Goal: Book appointment/travel/reservation

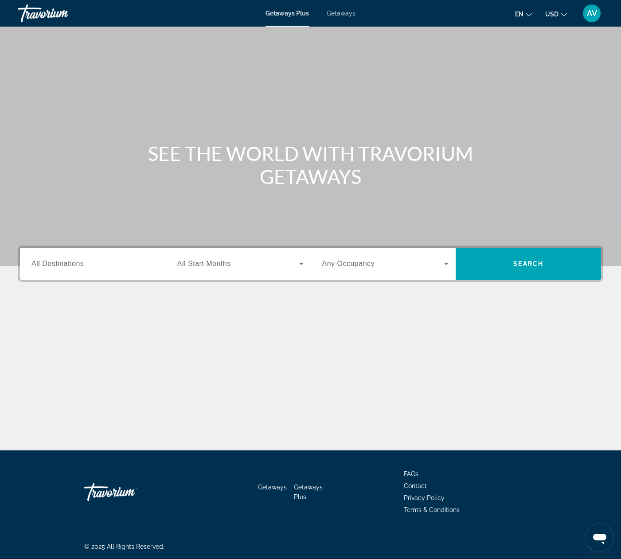
click at [101, 263] on input "Destination All Destinations" at bounding box center [94, 264] width 127 height 11
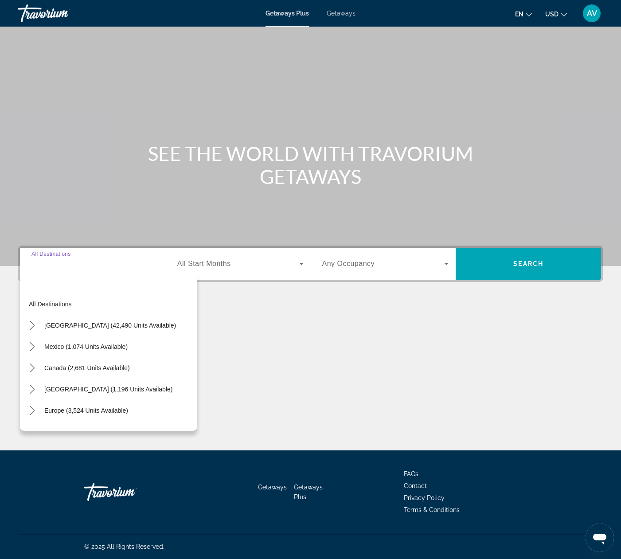
click at [83, 264] on input "Destination All Destinations" at bounding box center [94, 264] width 127 height 11
click at [36, 409] on icon "Toggle Europe (3,524 units available) submenu" at bounding box center [32, 410] width 9 height 9
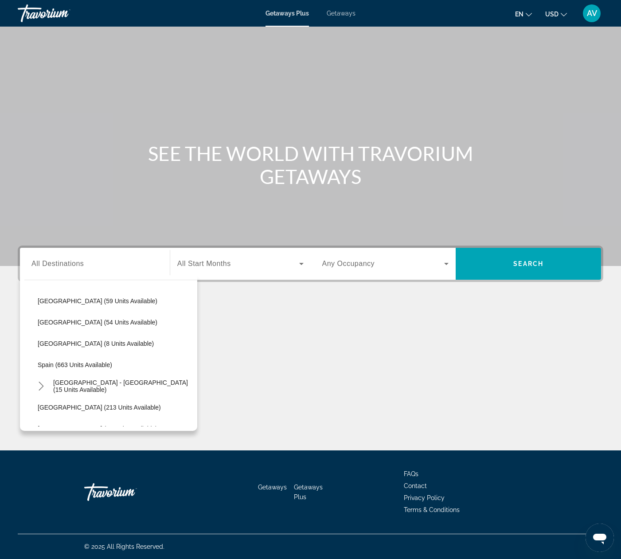
scroll to position [345, 0]
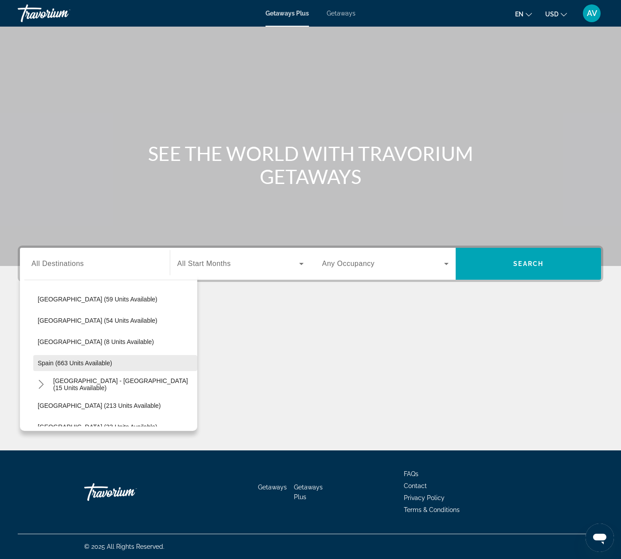
click at [78, 363] on span "Spain (663 units available)" at bounding box center [75, 362] width 74 height 7
type input "**********"
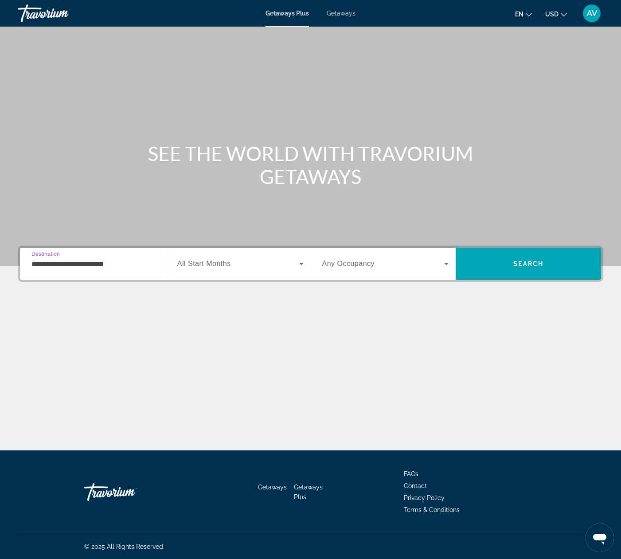
click at [213, 261] on span "All Start Months" at bounding box center [204, 264] width 54 height 8
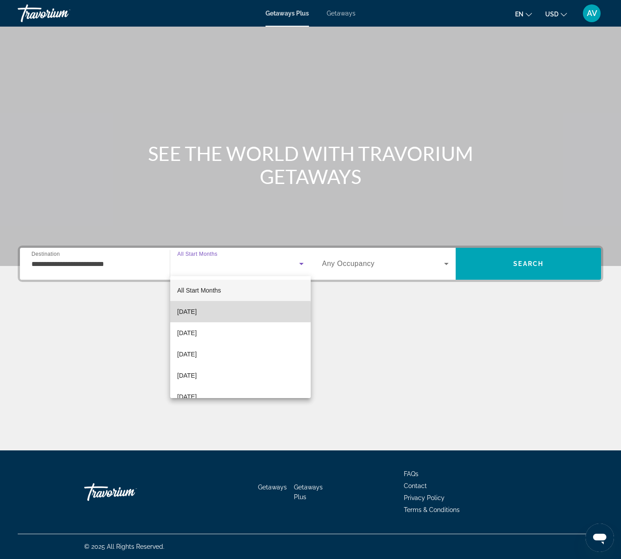
click at [219, 312] on mat-option "[DATE]" at bounding box center [240, 311] width 140 height 21
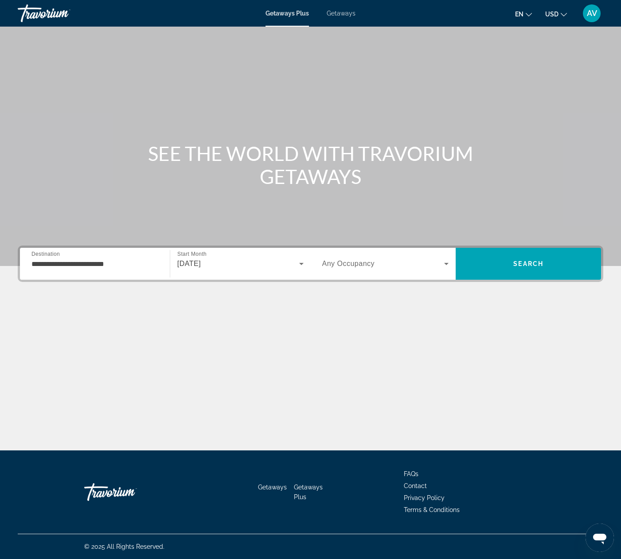
drag, startPoint x: 365, startPoint y: 251, endPoint x: 365, endPoint y: 258, distance: 7.5
click at [365, 251] on div "Occupancy Any Occupancy" at bounding box center [385, 264] width 141 height 32
click at [365, 260] on span "Any Occupancy" at bounding box center [348, 264] width 53 height 8
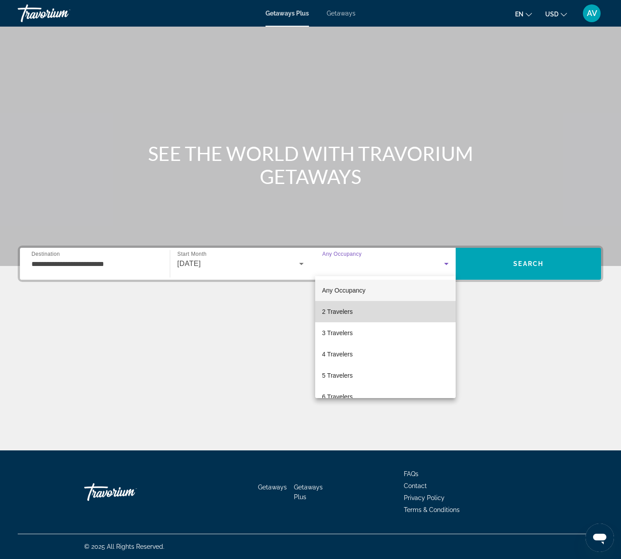
click at [346, 310] on span "2 Travelers" at bounding box center [337, 311] width 31 height 11
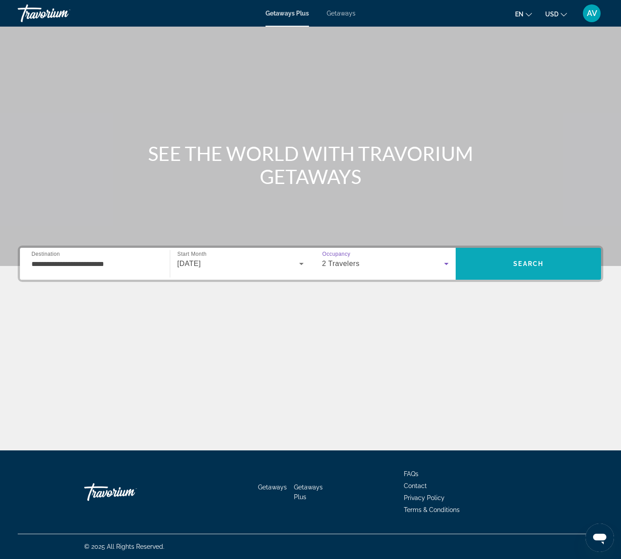
click at [544, 258] on span "Search" at bounding box center [527, 263] width 145 height 21
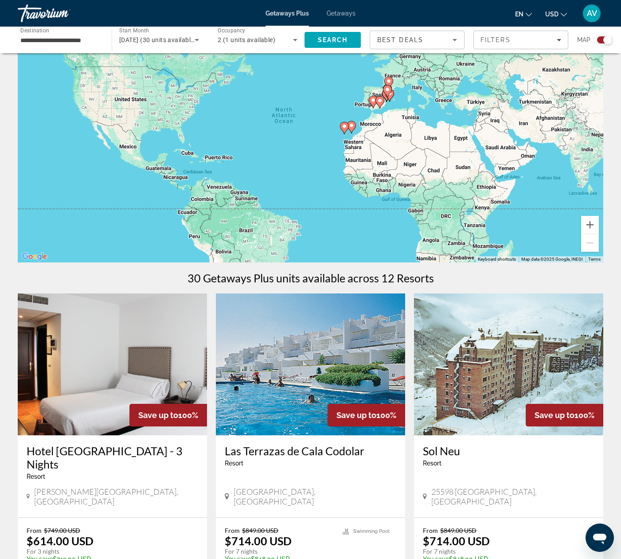
scroll to position [64, 0]
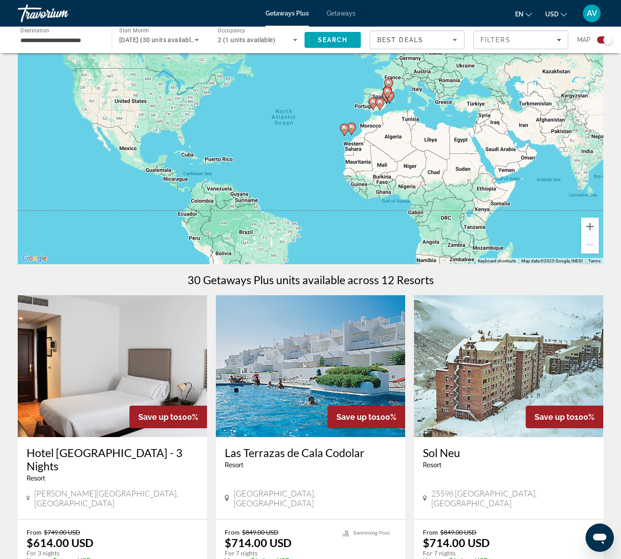
click at [371, 42] on div "Best Deals" at bounding box center [417, 40] width 94 height 18
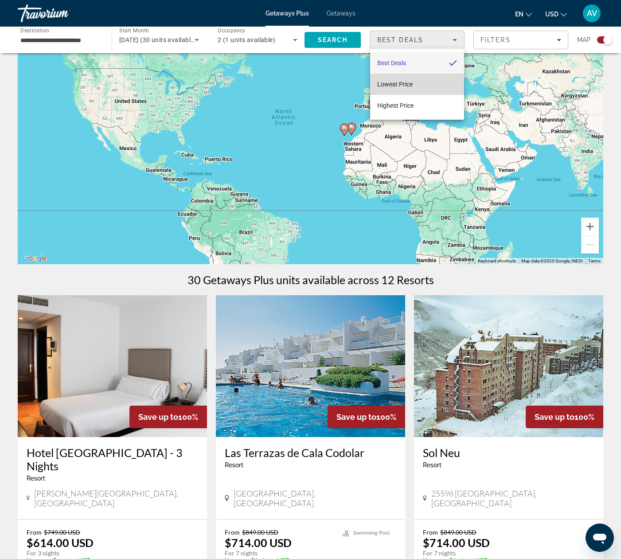
click at [404, 85] on span "Lowest Price" at bounding box center [394, 84] width 35 height 7
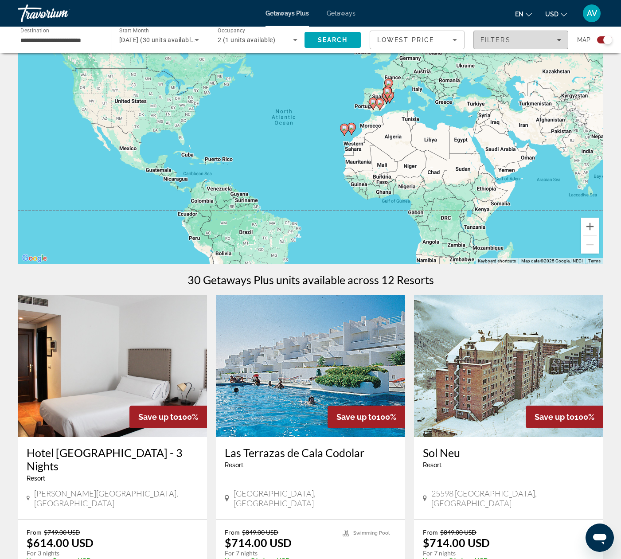
click at [508, 42] on span "Filters" at bounding box center [495, 39] width 30 height 7
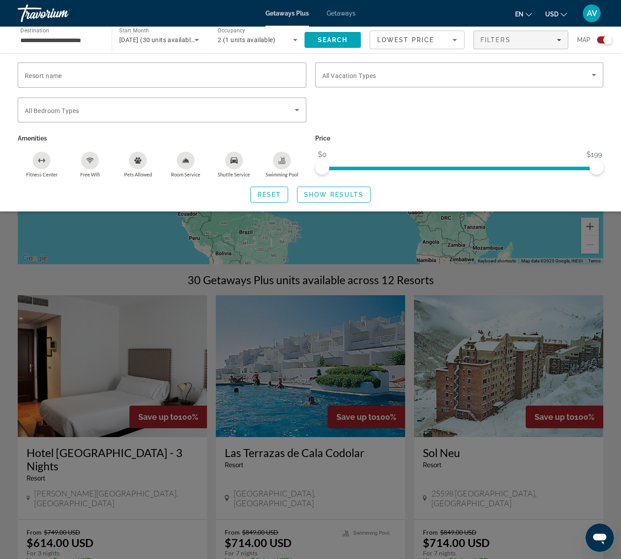
click at [415, 135] on p "Price" at bounding box center [459, 138] width 288 height 12
click at [331, 227] on div "Search widget" at bounding box center [310, 346] width 621 height 426
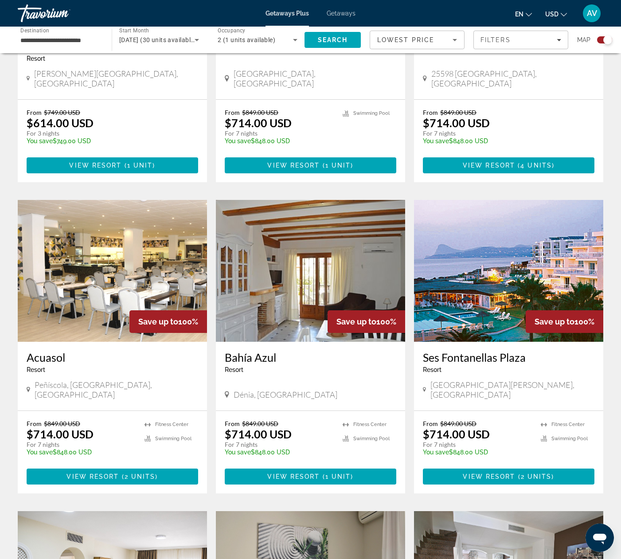
scroll to position [482, 0]
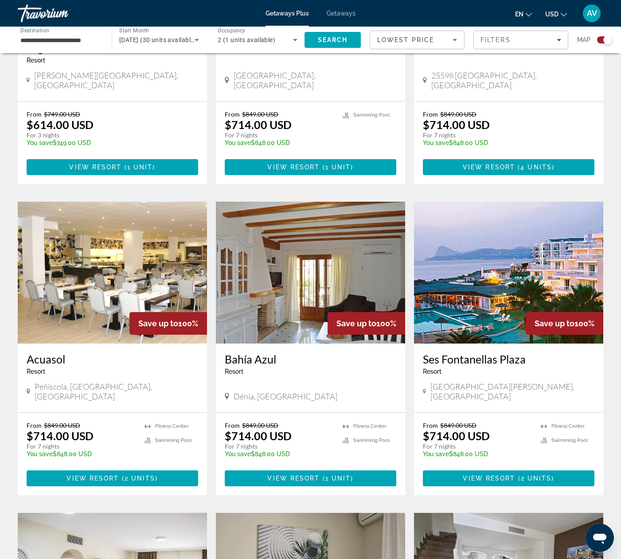
click at [199, 40] on icon "Search widget" at bounding box center [196, 40] width 11 height 11
click at [199, 40] on div at bounding box center [310, 279] width 621 height 559
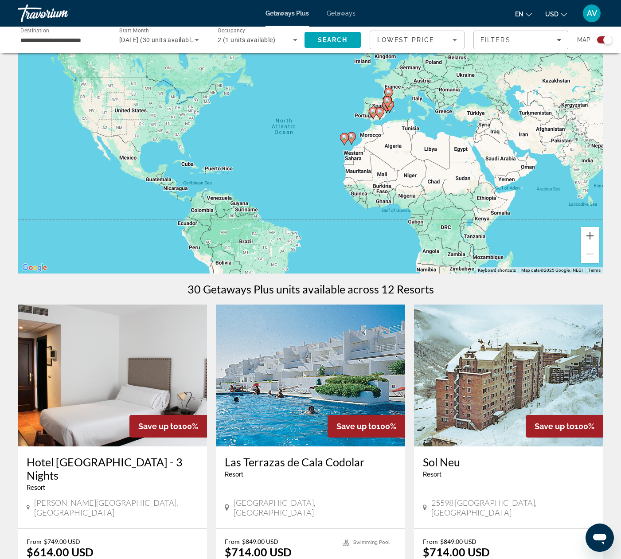
scroll to position [54, 0]
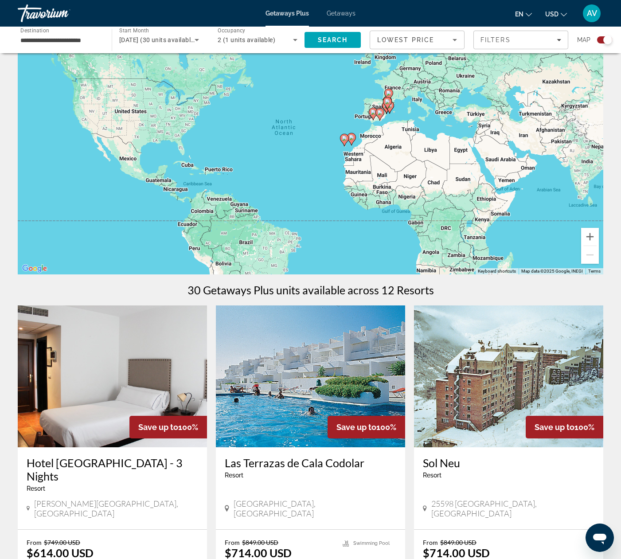
click at [396, 115] on div "To activate drag with keyboard, press Alt + Enter. Once in keyboard drag state,…" at bounding box center [310, 141] width 585 height 266
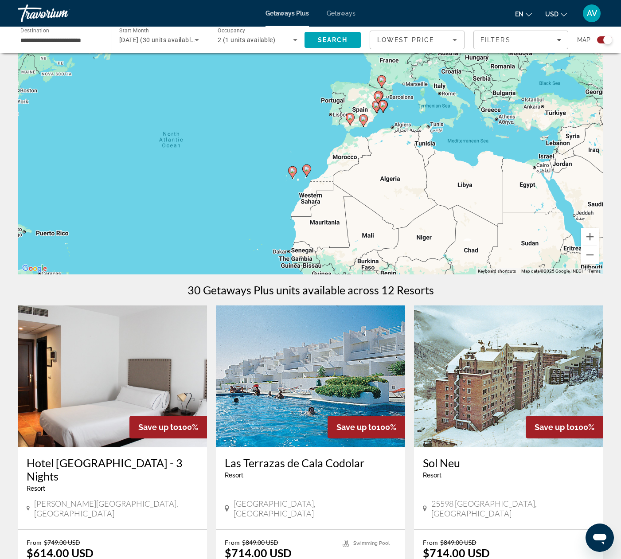
click at [396, 115] on div "To activate drag with keyboard, press Alt + Enter. Once in keyboard drag state,…" at bounding box center [310, 141] width 585 height 266
click at [396, 115] on div "To activate drag with keyboard, press Alt + Enter. Once in keyboard drag state,…" at bounding box center [310, 142] width 585 height 266
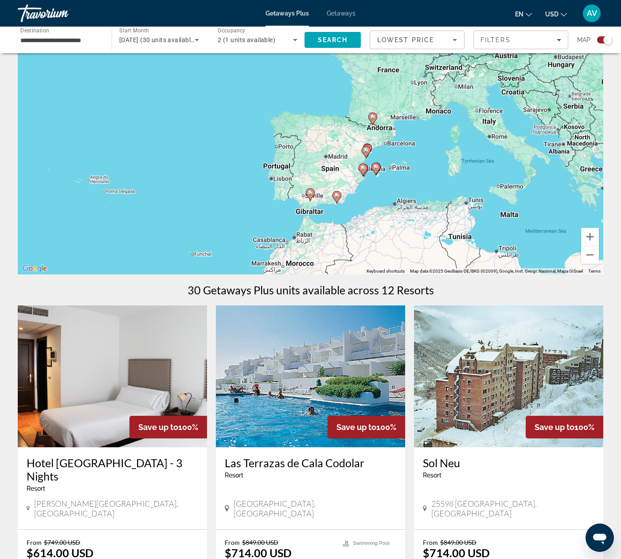
drag, startPoint x: 369, startPoint y: 119, endPoint x: 388, endPoint y: 165, distance: 49.9
click at [376, 188] on div "To activate drag with keyboard, press Alt + Enter. Once in keyboard drag state,…" at bounding box center [310, 141] width 585 height 266
click at [390, 153] on div "To activate drag with keyboard, press Alt + Enter. Once in keyboard drag state,…" at bounding box center [310, 141] width 585 height 266
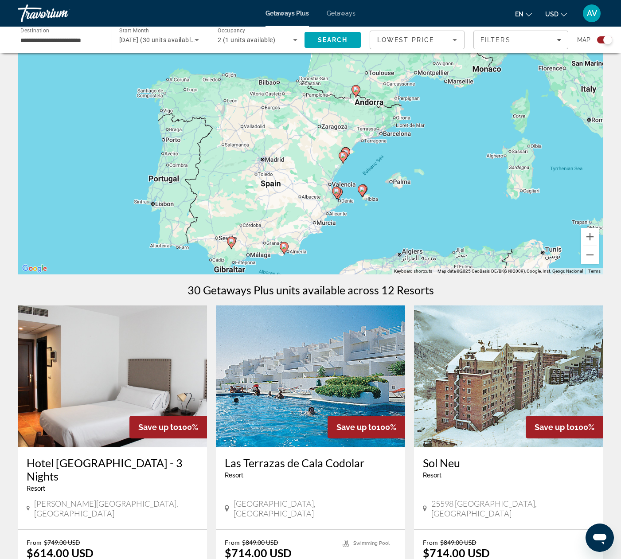
click at [362, 186] on icon "Main content" at bounding box center [362, 191] width 8 height 12
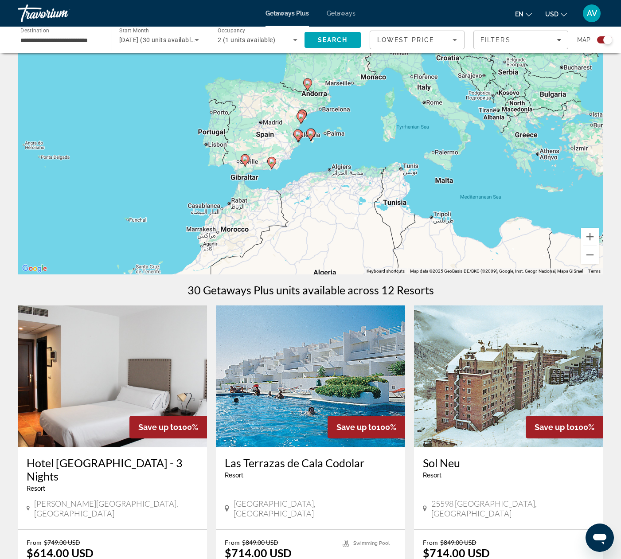
click at [313, 134] on icon "Main content" at bounding box center [310, 135] width 8 height 12
type input "**********"
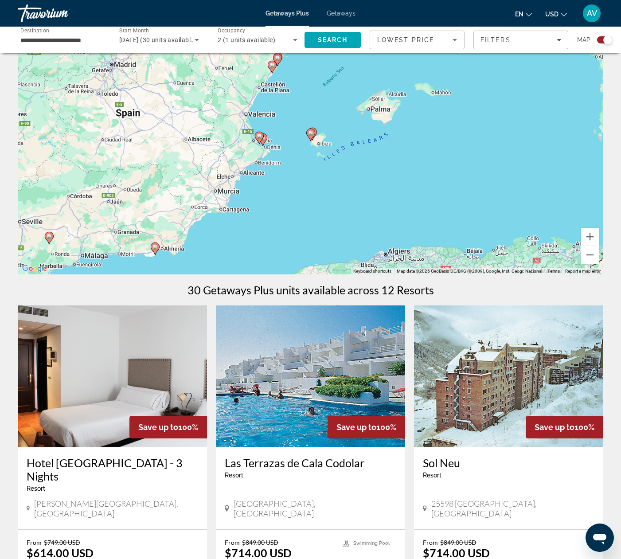
click at [311, 130] on image "Main content" at bounding box center [310, 132] width 5 height 5
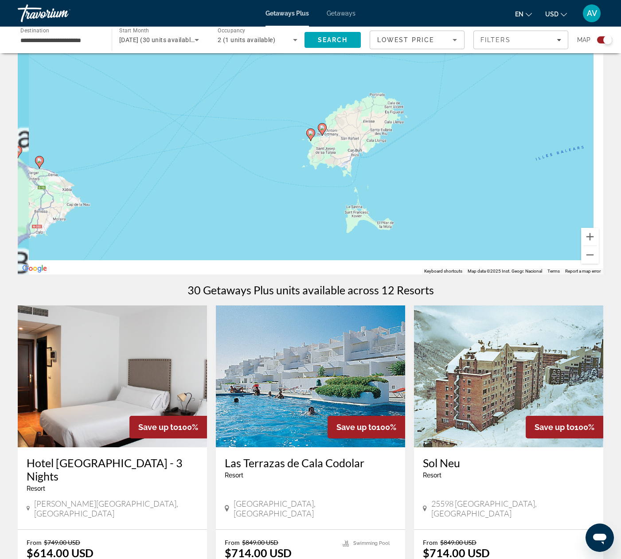
click at [311, 131] on image "Main content" at bounding box center [310, 132] width 5 height 5
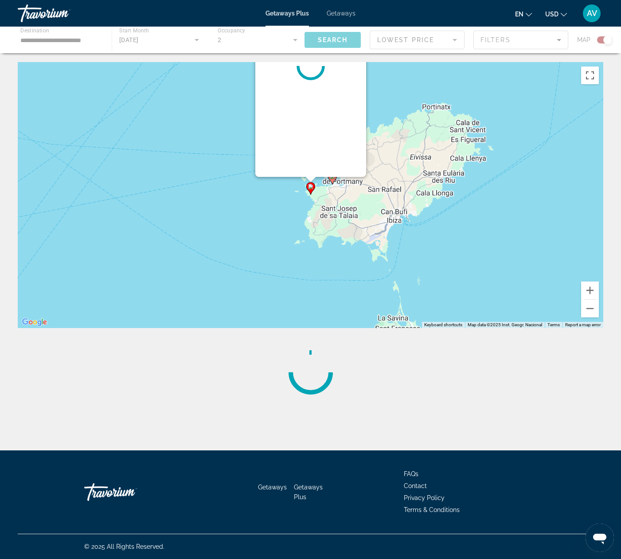
click at [311, 131] on div "Main content" at bounding box center [310, 66] width 111 height 222
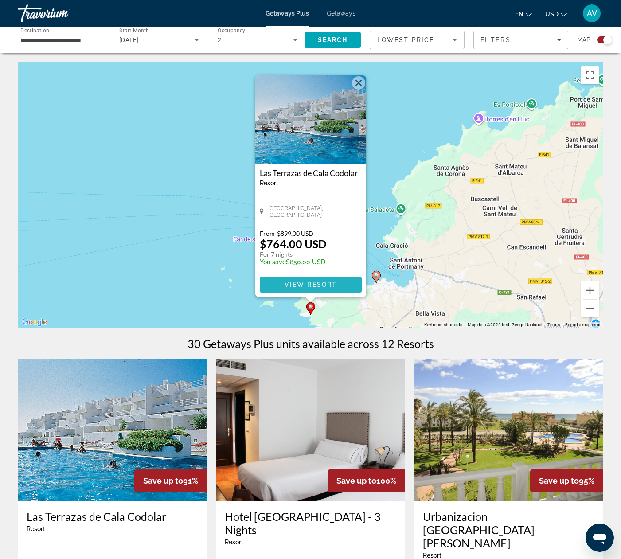
click at [322, 283] on span "View Resort" at bounding box center [310, 284] width 52 height 7
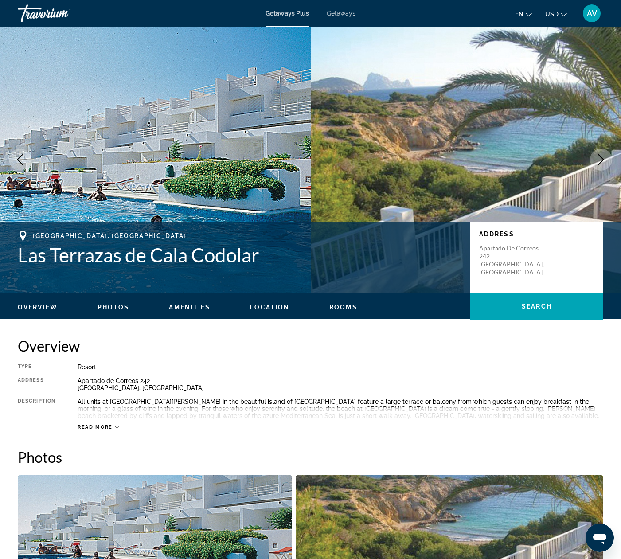
click at [339, 306] on span "Rooms" at bounding box center [343, 306] width 28 height 7
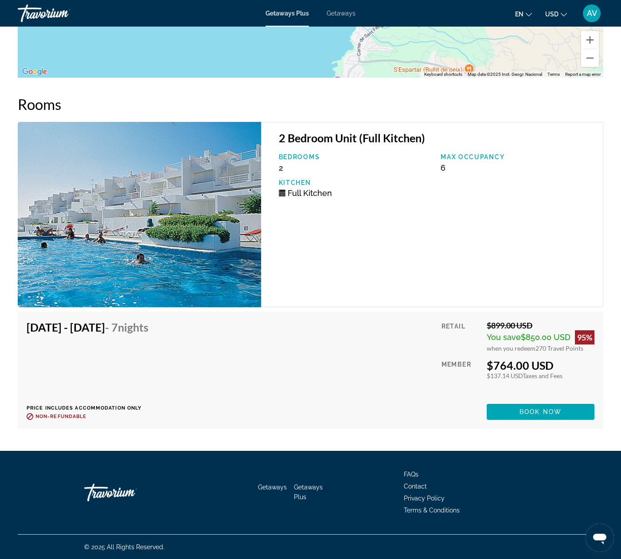
scroll to position [1311, 0]
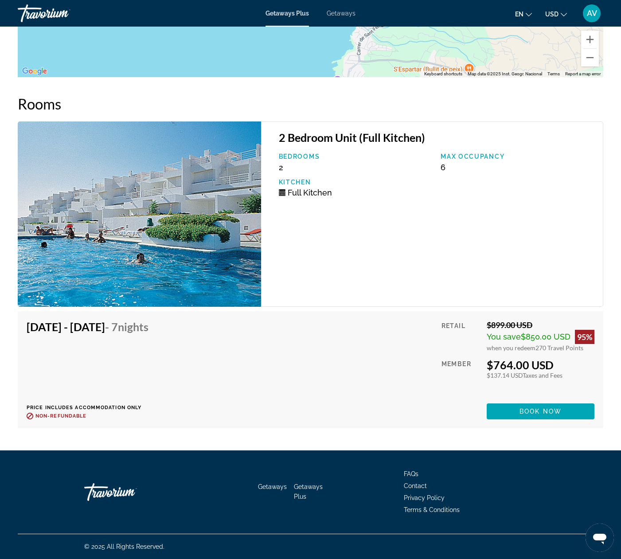
click at [178, 237] on img "Main content" at bounding box center [139, 213] width 243 height 185
click at [293, 156] on p "Bedrooms" at bounding box center [355, 156] width 153 height 7
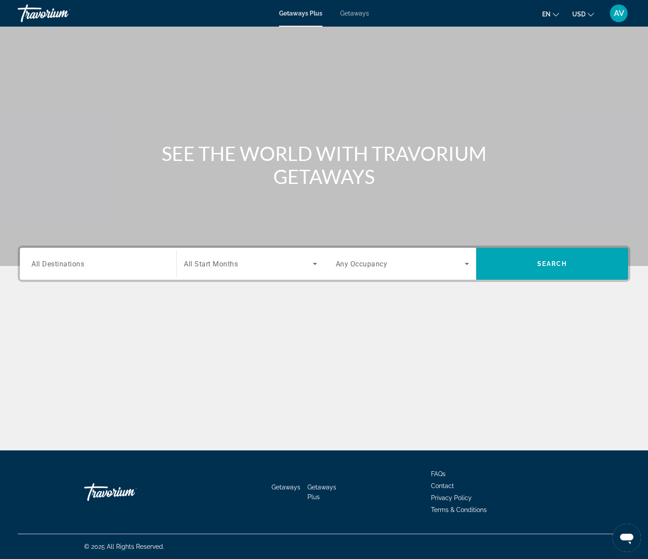
click at [41, 15] on div "Travorium" at bounding box center [62, 13] width 89 height 23
click at [46, 9] on div "Travorium" at bounding box center [62, 13] width 89 height 23
click at [612, 14] on div "AV" at bounding box center [619, 13] width 18 height 18
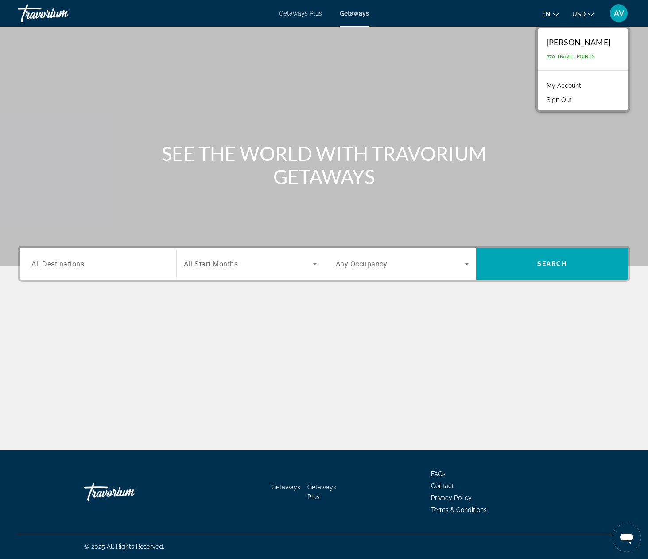
click at [555, 84] on link "My Account" at bounding box center [563, 86] width 43 height 12
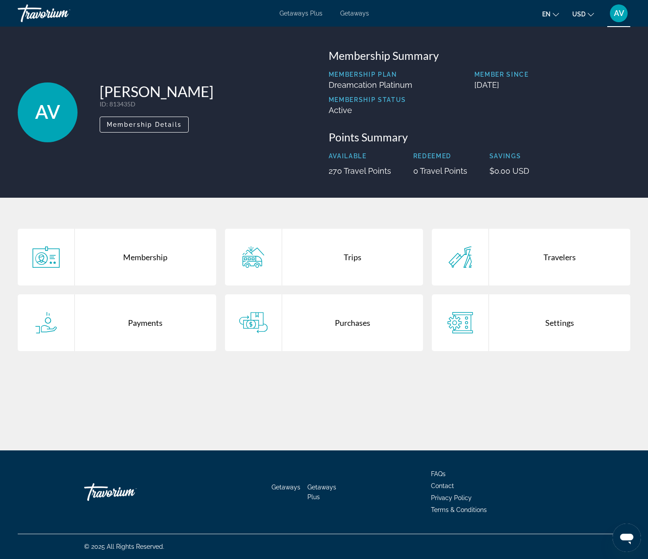
click at [355, 269] on div "Trips" at bounding box center [352, 257] width 141 height 57
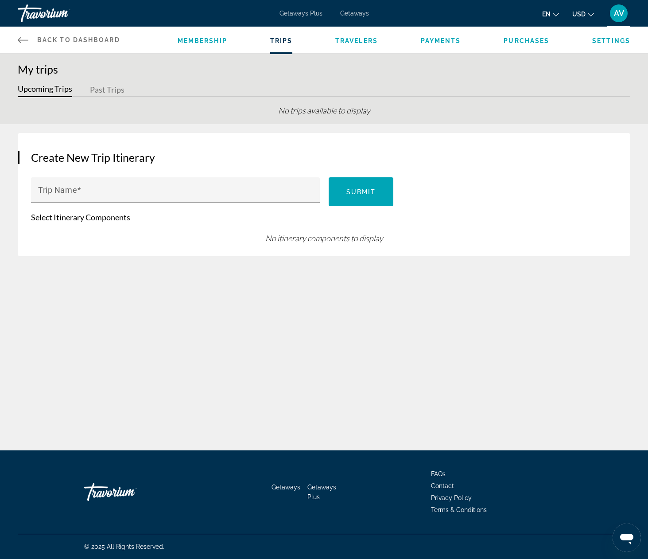
click at [196, 40] on span "Membership" at bounding box center [203, 40] width 50 height 7
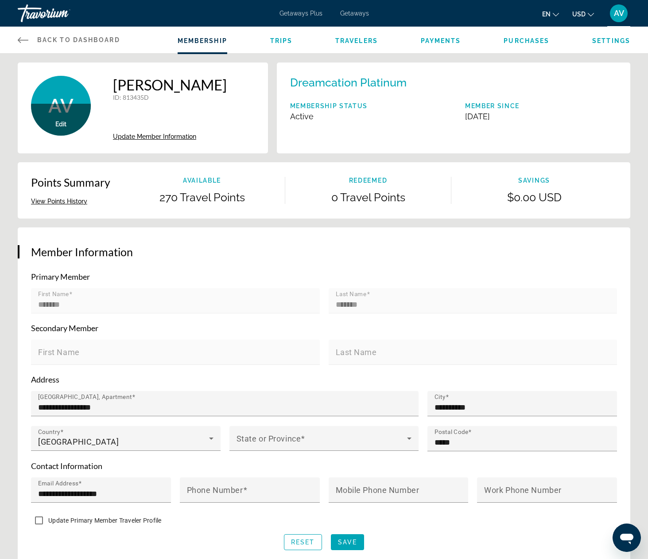
click at [359, 40] on span "Travelers" at bounding box center [356, 40] width 43 height 7
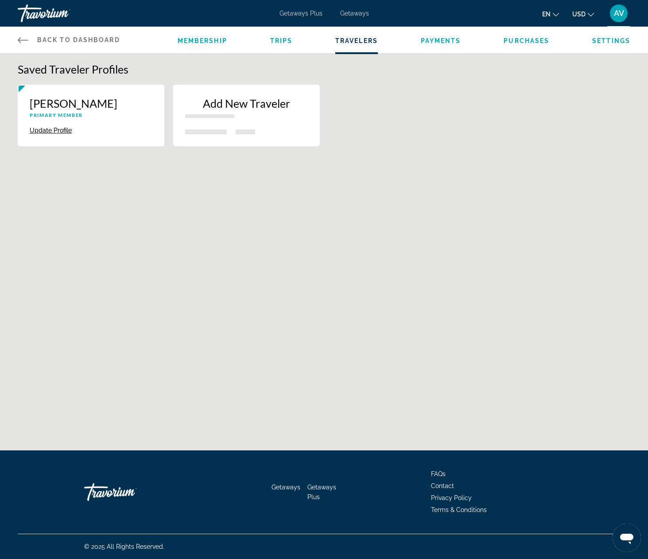
click at [430, 41] on span "Payments" at bounding box center [441, 40] width 40 height 7
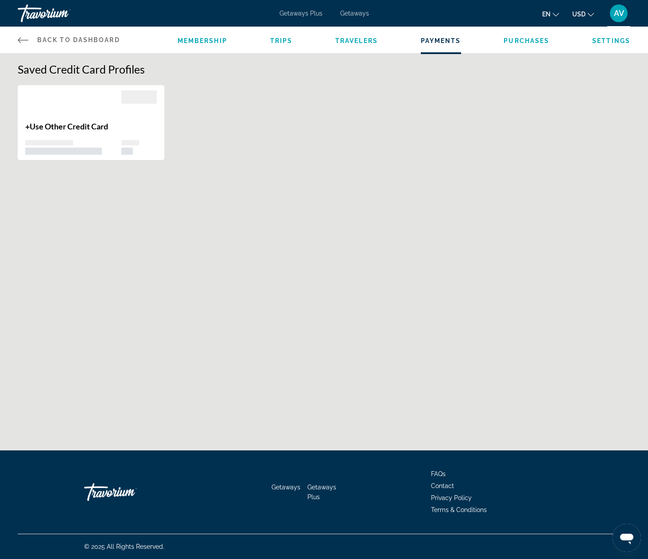
click at [20, 39] on icon "Main content" at bounding box center [23, 40] width 11 height 11
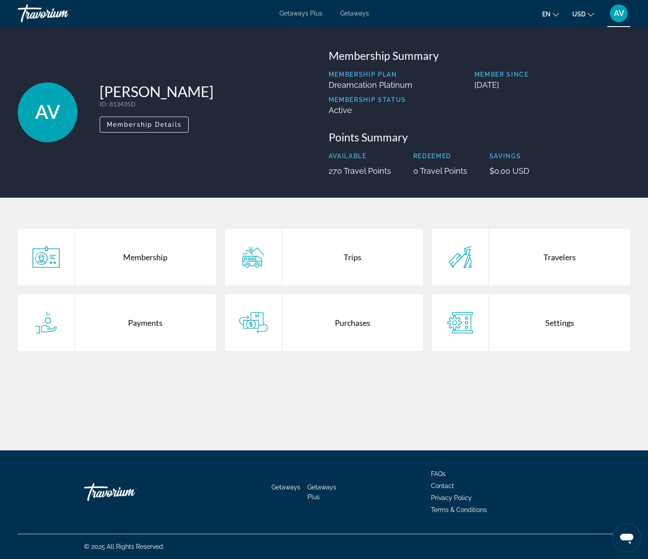
click at [31, 12] on div "Travorium" at bounding box center [62, 13] width 89 height 23
